Goal: Task Accomplishment & Management: Use online tool/utility

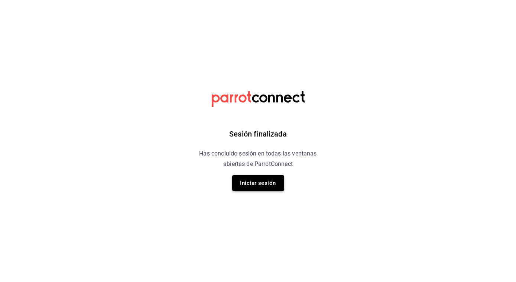
click at [247, 182] on button "Iniciar sesión" at bounding box center [258, 183] width 52 height 16
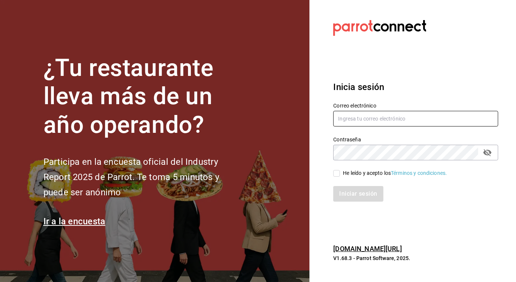
click at [352, 121] on input "text" at bounding box center [415, 119] width 165 height 16
type input "jose.perez@grupocosteno.com"
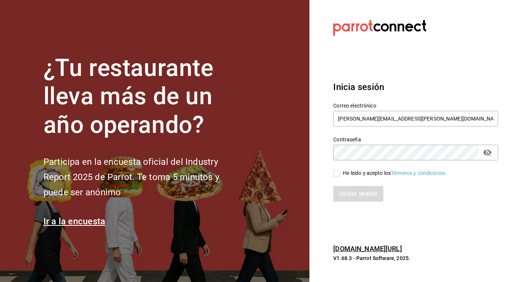
click at [335, 172] on input "He leído y acepto los Términos y condiciones." at bounding box center [336, 173] width 7 height 7
checkbox input "true"
click at [344, 191] on button "Iniciar sesión" at bounding box center [358, 194] width 51 height 16
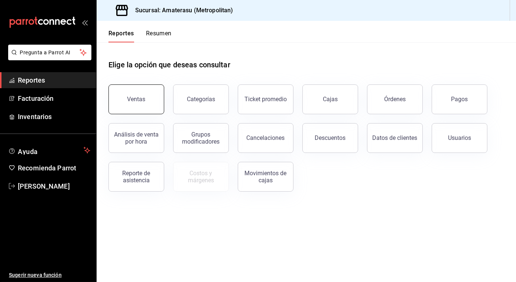
click at [131, 103] on button "Ventas" at bounding box center [136, 99] width 56 height 30
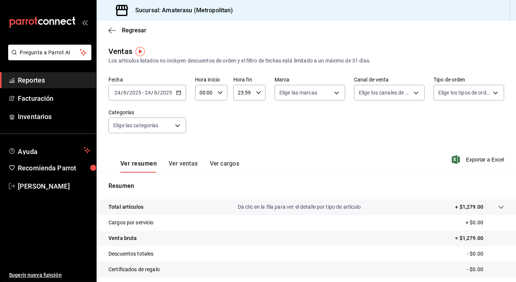
click at [177, 91] on \(Stroke\) "button" at bounding box center [178, 93] width 4 height 4
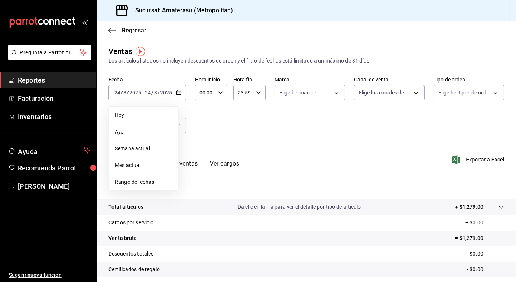
click at [126, 180] on span "Rango de fechas" at bounding box center [144, 182] width 58 height 8
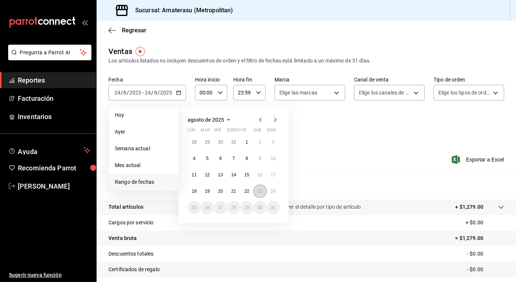
click at [263, 196] on button "23" at bounding box center [259, 190] width 13 height 13
click at [271, 192] on abbr "24" at bounding box center [273, 190] width 5 height 5
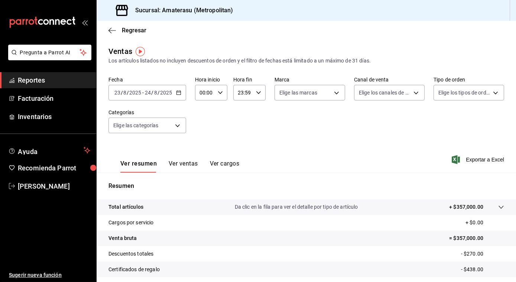
click at [221, 92] on \(Stroke\) "button" at bounding box center [220, 92] width 4 height 3
click at [201, 127] on button "05" at bounding box center [202, 130] width 13 height 15
type input "05:00"
click at [332, 93] on div at bounding box center [258, 141] width 516 height 282
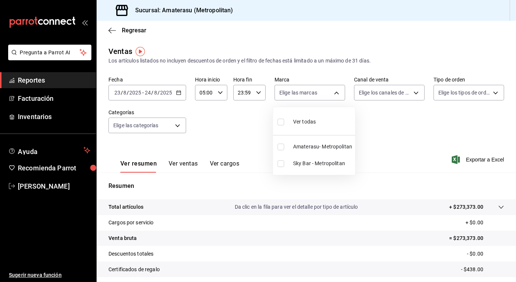
click at [332, 93] on body "Pregunta a Parrot AI Reportes Facturación Inventarios Ayuda Recomienda Parrot […" at bounding box center [258, 141] width 516 height 282
click at [282, 145] on input "checkbox" at bounding box center [280, 146] width 7 height 7
checkbox input "true"
type input "e4cd7fcb-d45b-43ae-a99f-ad4ccfcd9032"
click at [393, 153] on div at bounding box center [258, 141] width 516 height 282
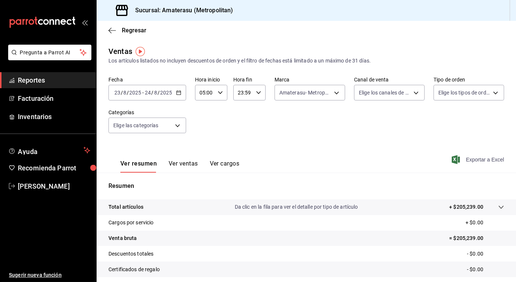
click at [473, 162] on span "Exportar a Excel" at bounding box center [478, 159] width 51 height 9
click at [112, 32] on icon "button" at bounding box center [111, 30] width 7 height 7
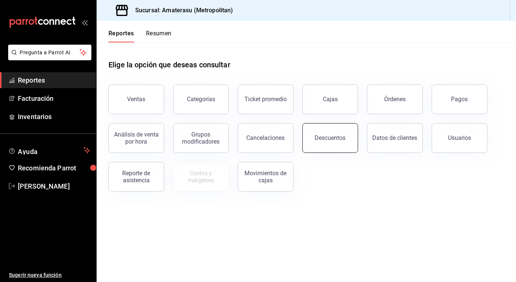
click at [326, 145] on button "Descuentos" at bounding box center [330, 138] width 56 height 30
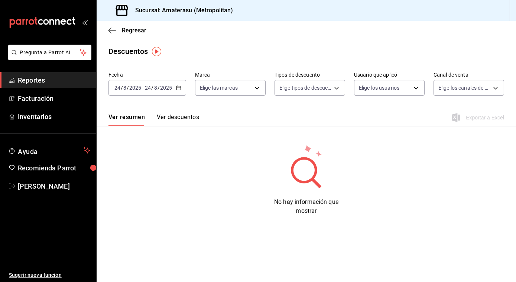
click at [181, 87] on div "[DATE] [DATE] - [DATE] [DATE]" at bounding box center [147, 88] width 78 height 16
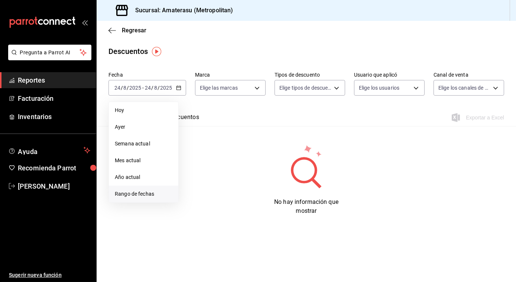
click at [141, 194] on span "Rango de fechas" at bounding box center [144, 194] width 58 height 8
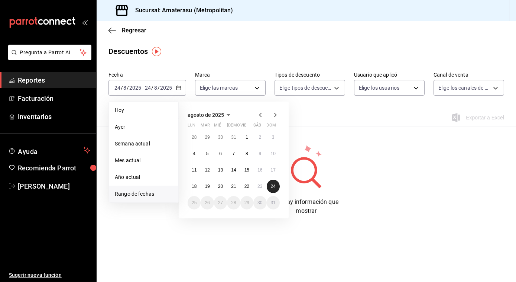
click at [271, 188] on abbr "24" at bounding box center [273, 186] width 5 height 5
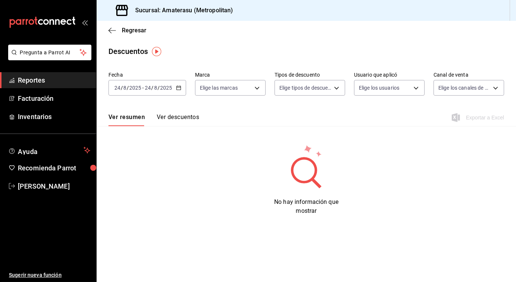
click at [175, 39] on div "Regresar" at bounding box center [306, 30] width 419 height 19
click at [175, 92] on div "[DATE] [DATE] - [DATE] [DATE]" at bounding box center [147, 88] width 78 height 16
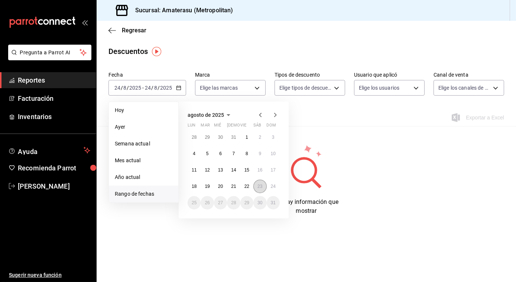
click at [259, 185] on abbr "23" at bounding box center [259, 186] width 5 height 5
click at [271, 185] on abbr "24" at bounding box center [273, 186] width 5 height 5
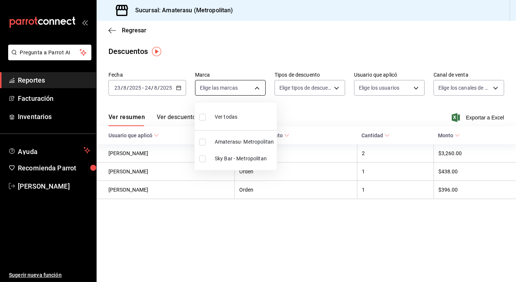
click at [260, 88] on body "Pregunta a Parrot AI Reportes Facturación Inventarios Ayuda Recomienda Parrot […" at bounding box center [258, 141] width 516 height 282
click at [203, 142] on input "checkbox" at bounding box center [202, 142] width 7 height 7
checkbox input "true"
type input "e4cd7fcb-d45b-43ae-a99f-ad4ccfcd9032"
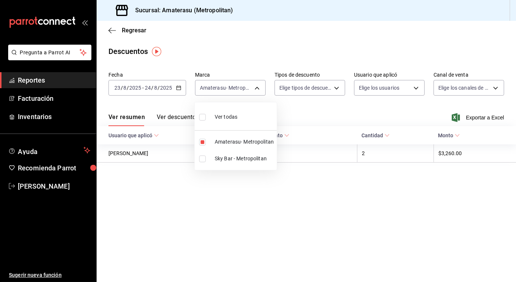
click at [335, 112] on div at bounding box center [258, 141] width 516 height 282
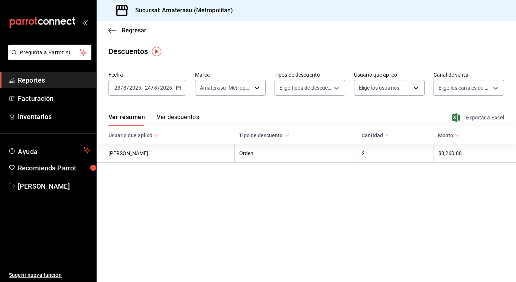
click at [476, 117] on span "Exportar a Excel" at bounding box center [478, 117] width 51 height 9
click at [179, 88] on icon "button" at bounding box center [178, 87] width 5 height 5
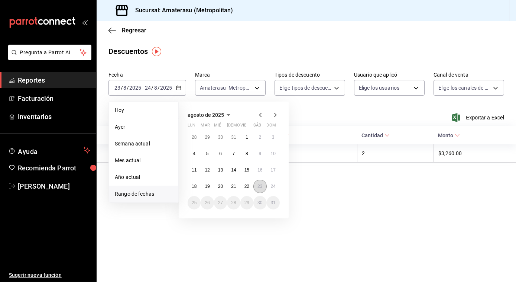
click at [260, 188] on abbr "23" at bounding box center [259, 186] width 5 height 5
click at [275, 187] on abbr "24" at bounding box center [273, 186] width 5 height 5
